Goal: Task Accomplishment & Management: Manage account settings

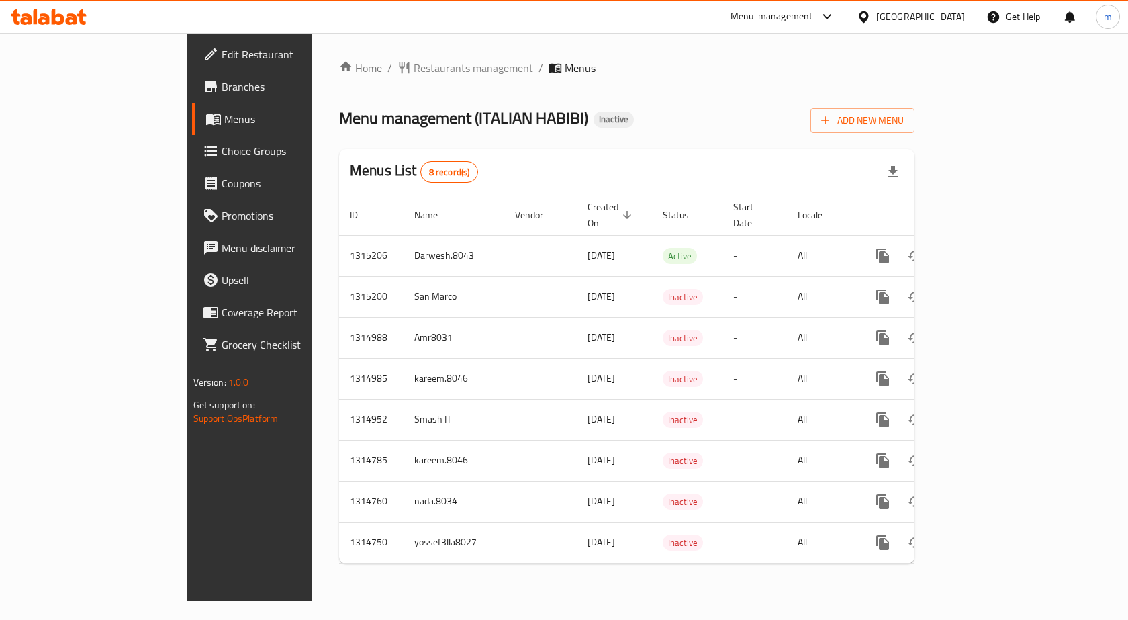
click at [773, 18] on div "Menu-management" at bounding box center [771, 17] width 83 height 16
click at [727, 115] on div "Restaurant-Management" at bounding box center [699, 116] width 105 height 15
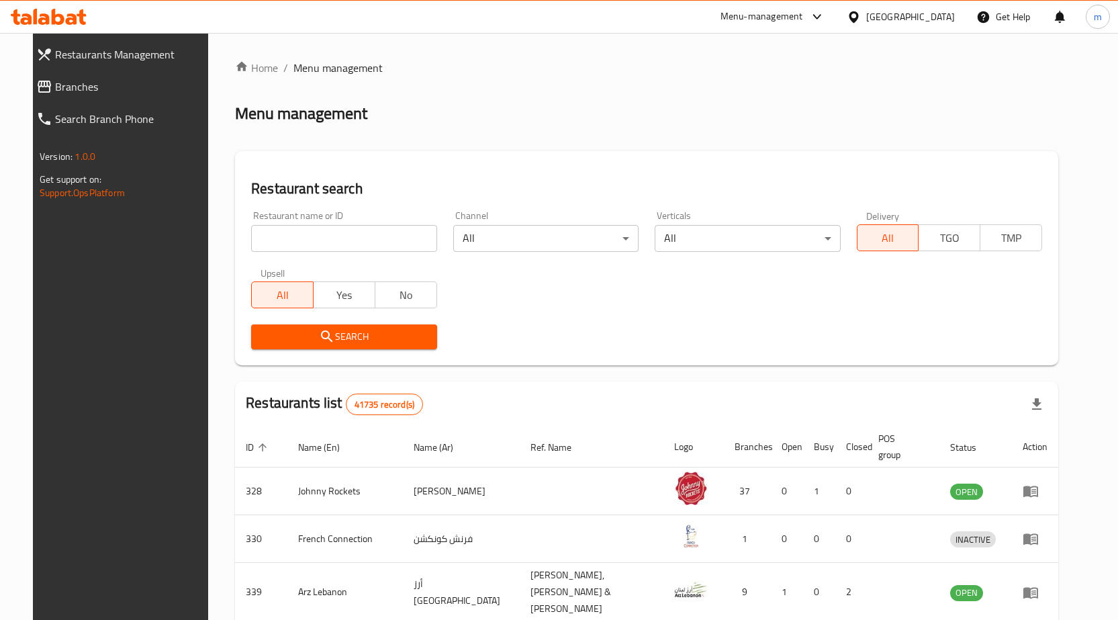
click at [66, 62] on span "Restaurants Management" at bounding box center [132, 54] width 154 height 16
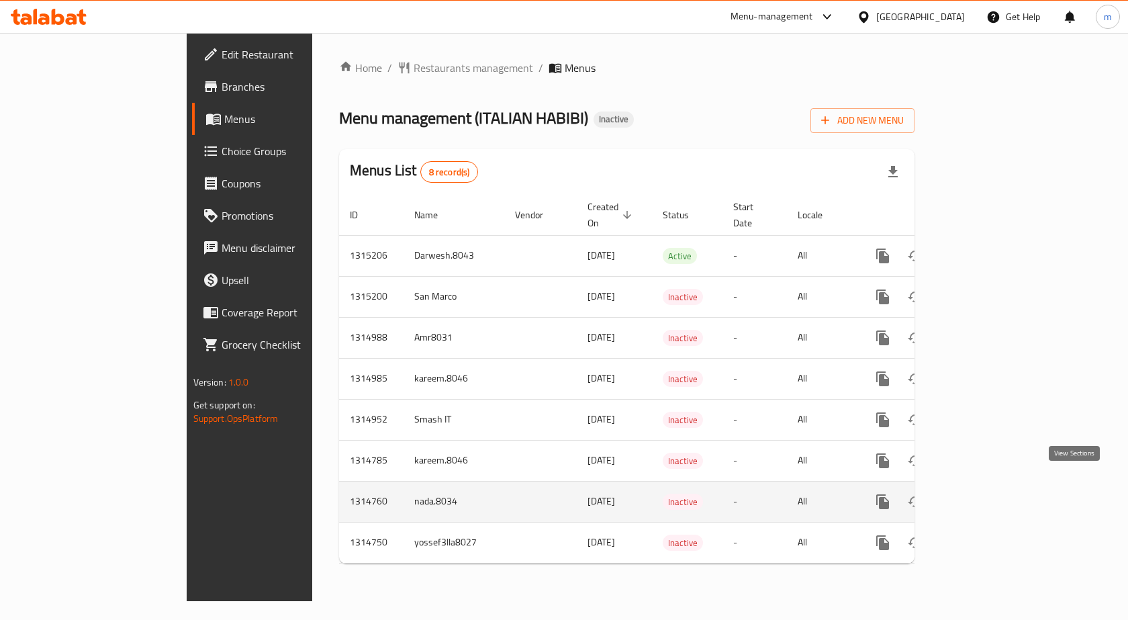
click at [986, 495] on icon "enhanced table" at bounding box center [979, 501] width 12 height 12
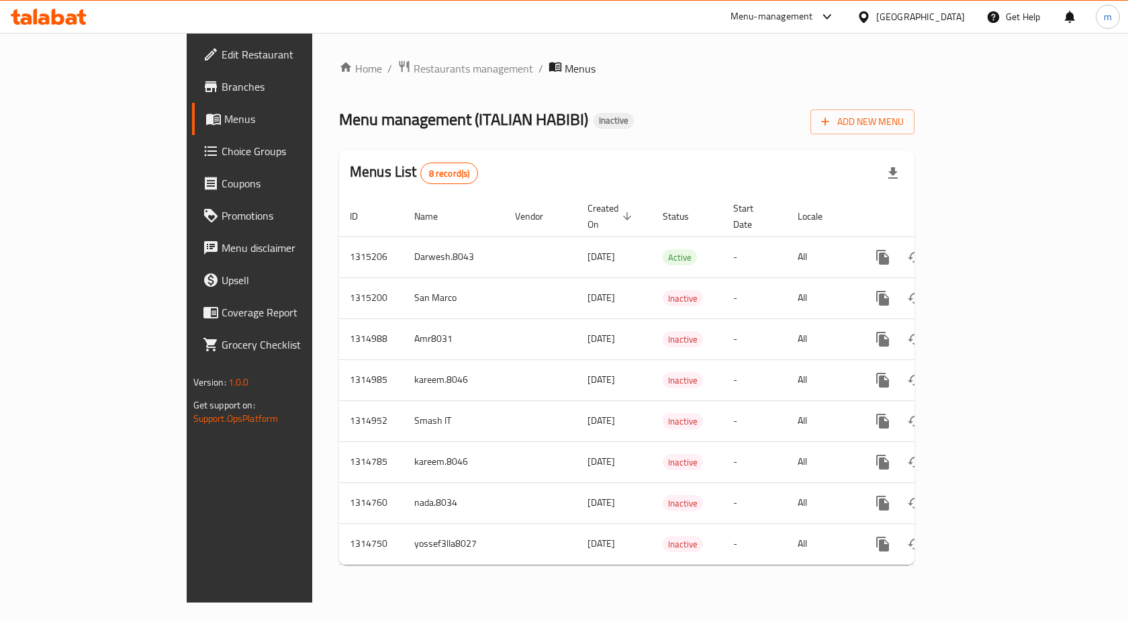
click at [222, 83] on span "Branches" at bounding box center [293, 87] width 143 height 16
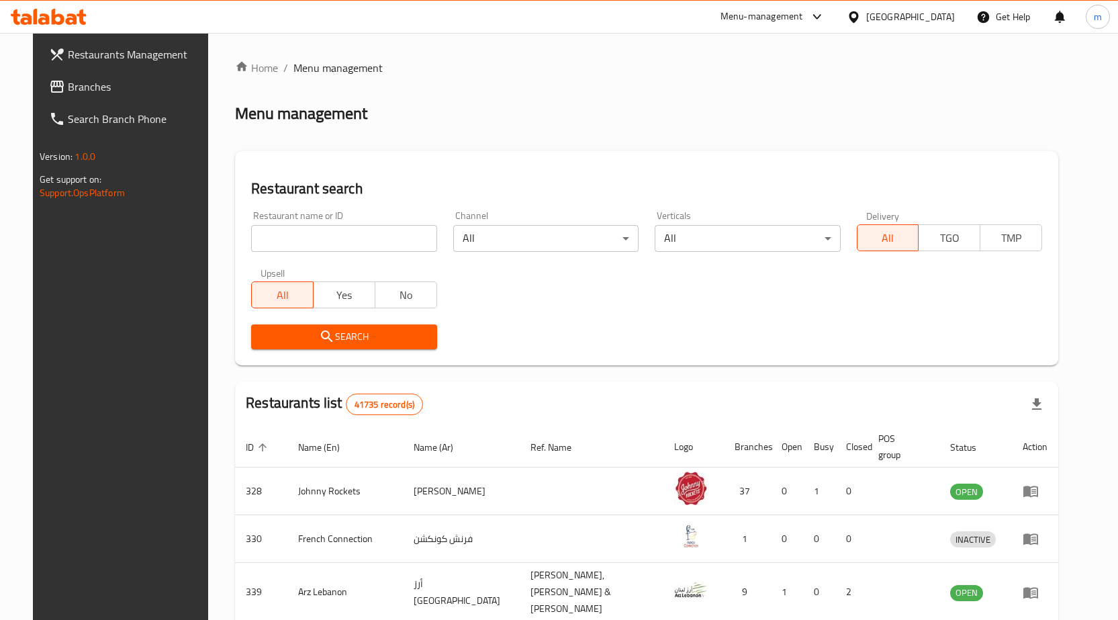
click at [114, 90] on span "Branches" at bounding box center [138, 87] width 141 height 16
